Goal: Task Accomplishment & Management: Use online tool/utility

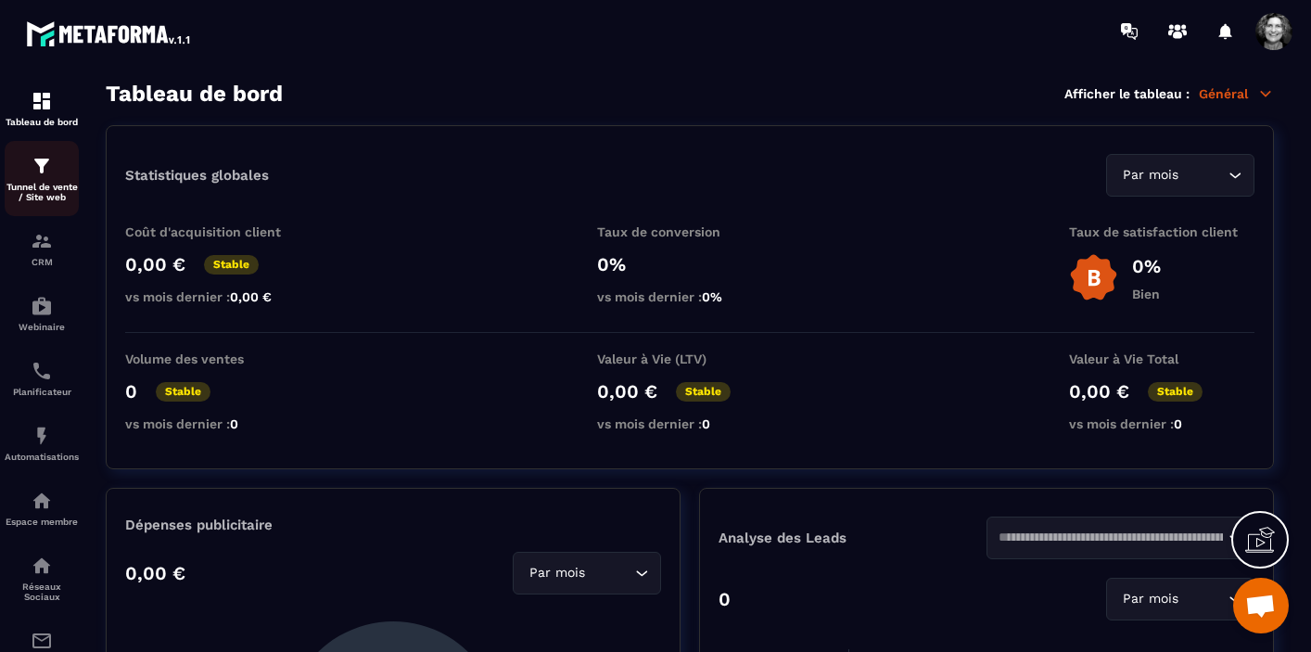
scroll to position [18713, 0]
click at [50, 186] on p "Tunnel de vente / Site web" at bounding box center [42, 192] width 74 height 20
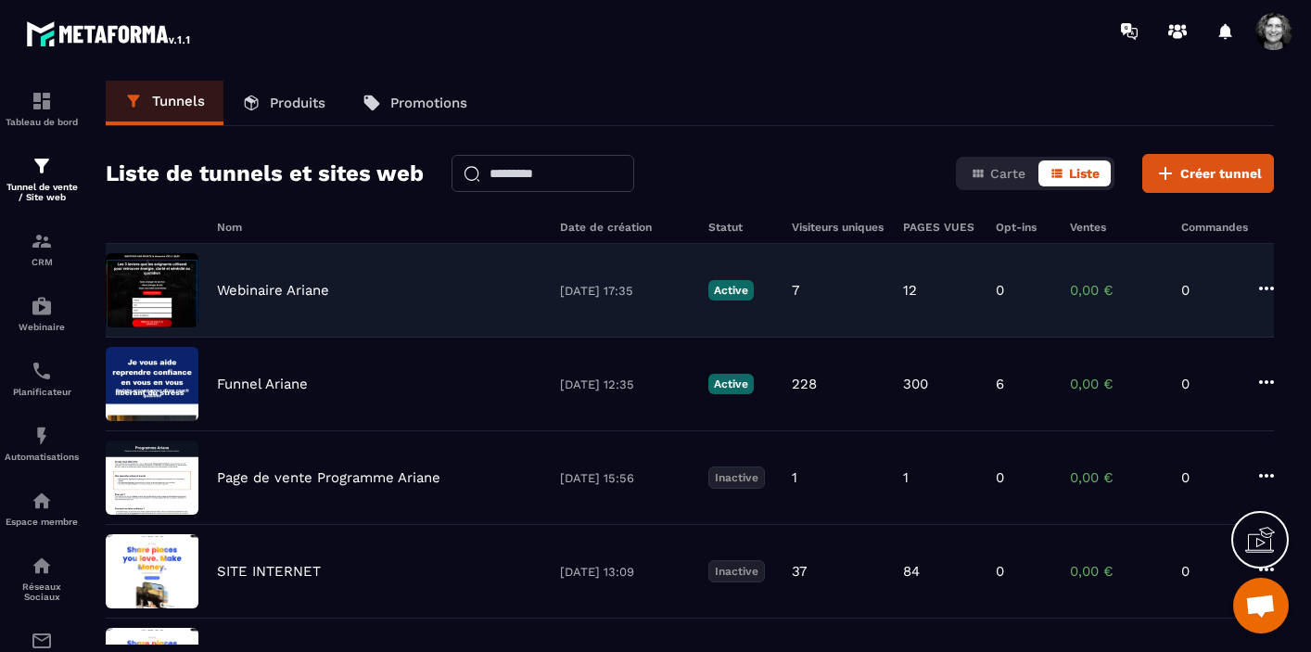
click at [312, 295] on p "Webinaire Ariane" at bounding box center [273, 290] width 112 height 17
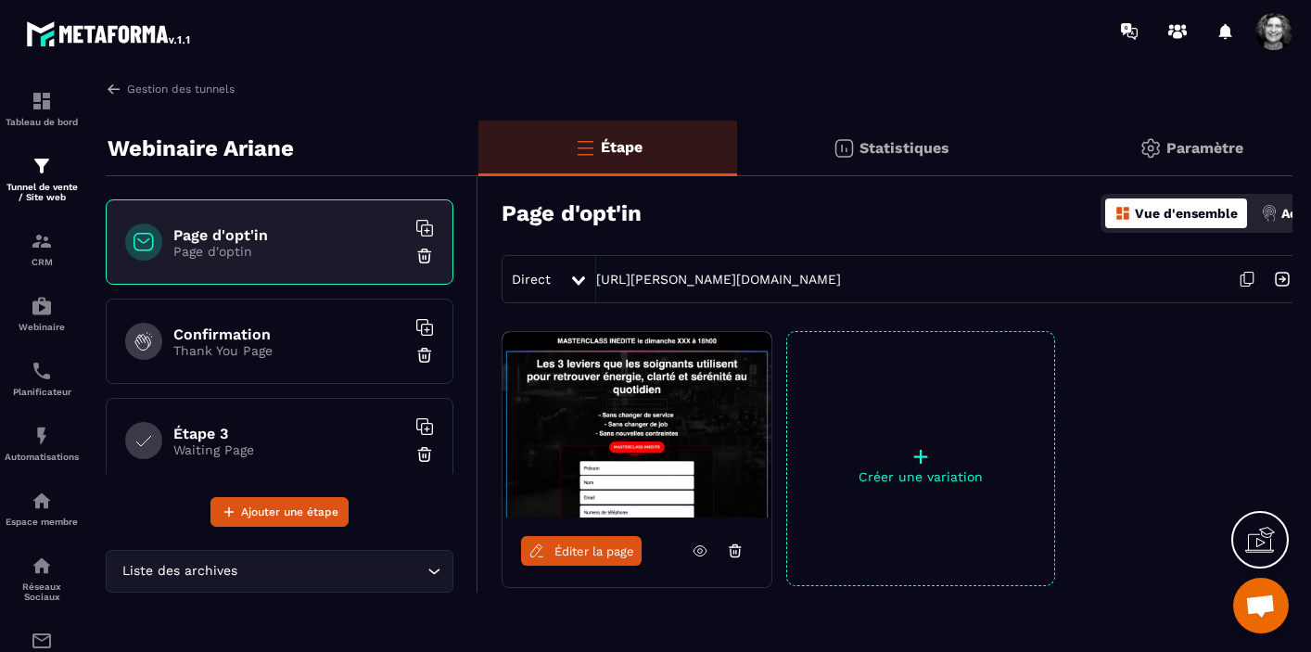
click at [359, 266] on div "Page d'opt'in Page d'optin" at bounding box center [280, 241] width 348 height 85
click at [606, 554] on span "Éditer la page" at bounding box center [594, 551] width 80 height 14
